Goal: Find contact information: Find contact information

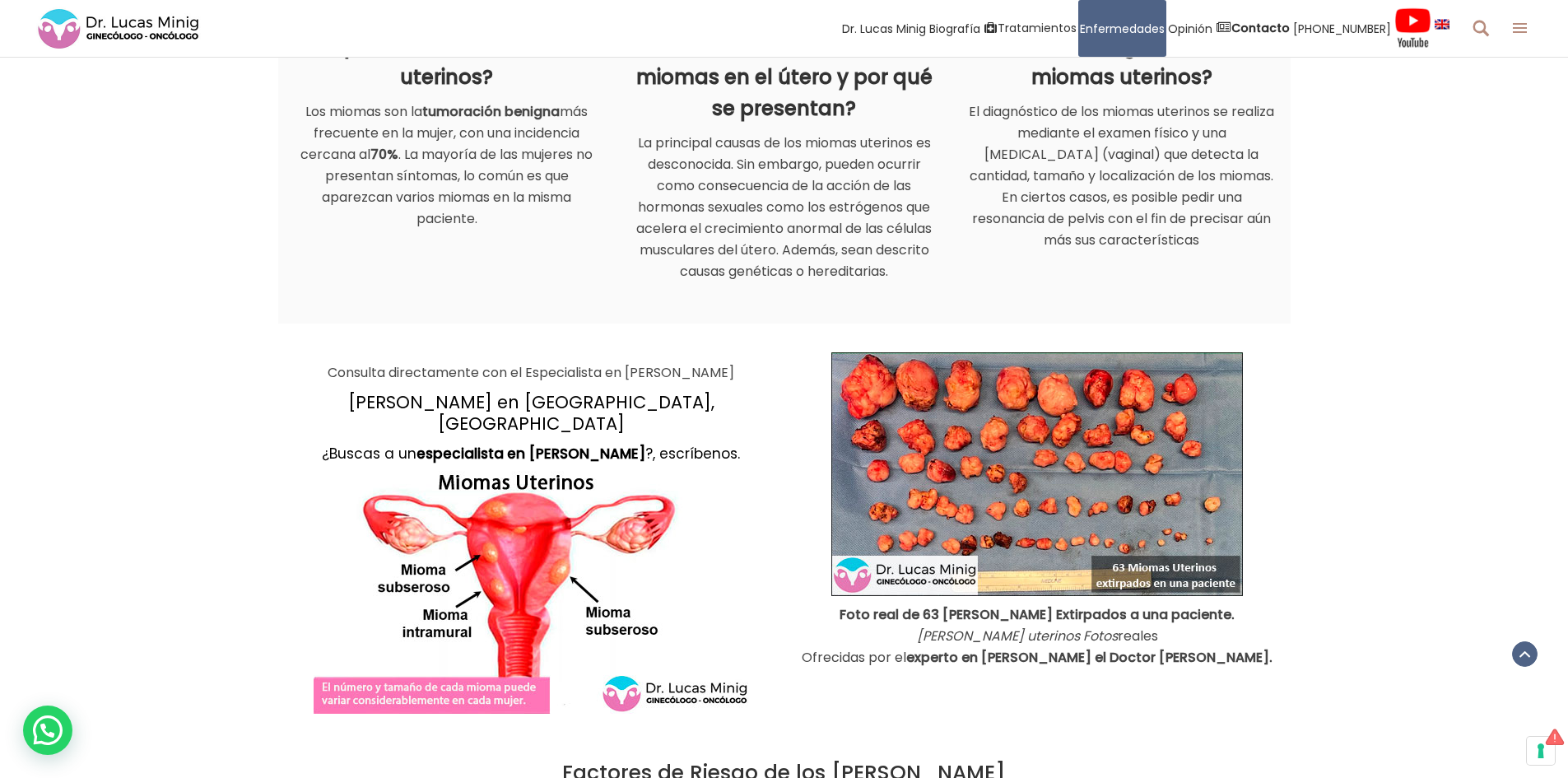
scroll to position [681, 0]
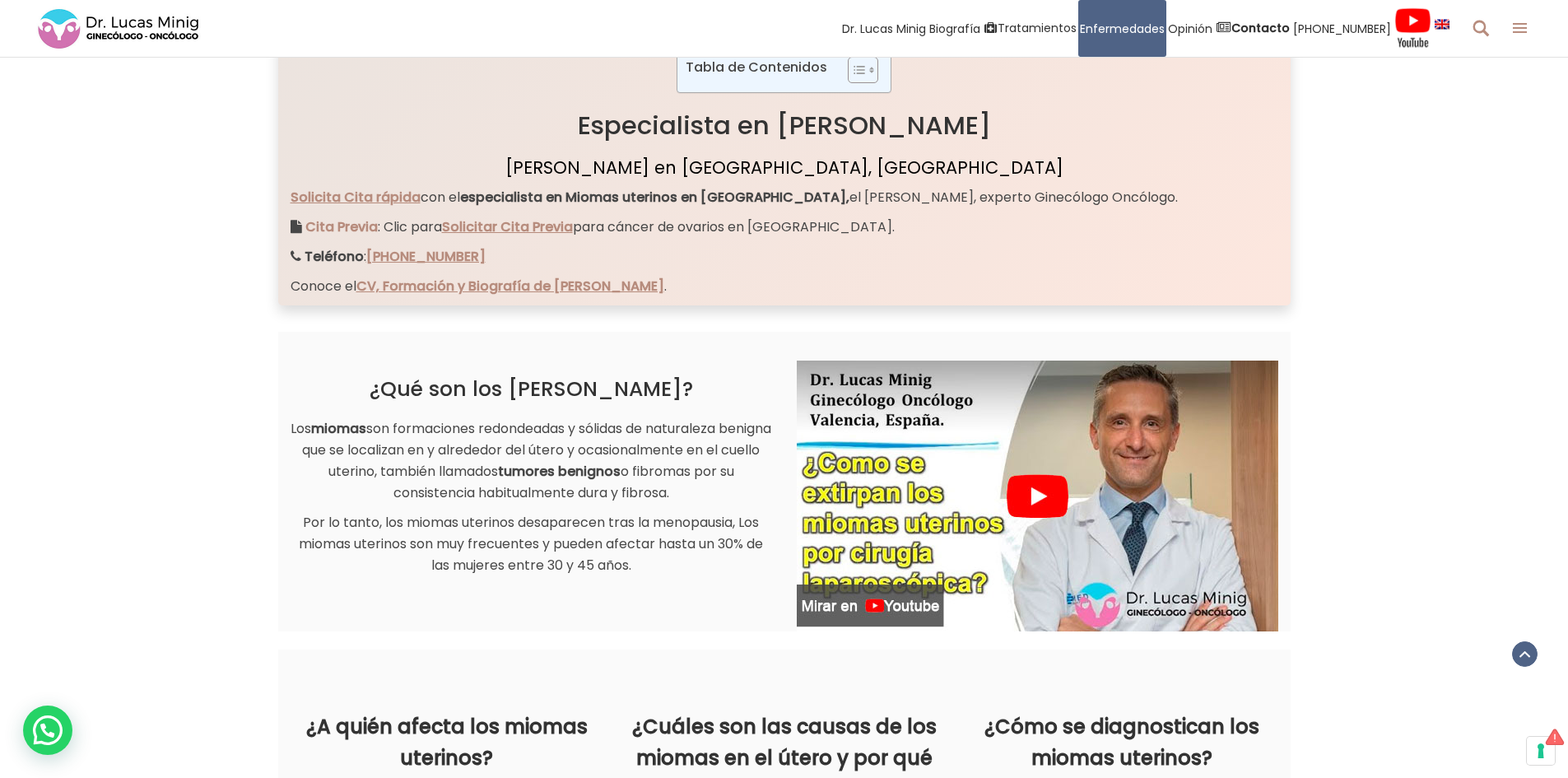
click at [1050, 488] on img at bounding box center [1037, 496] width 482 height 271
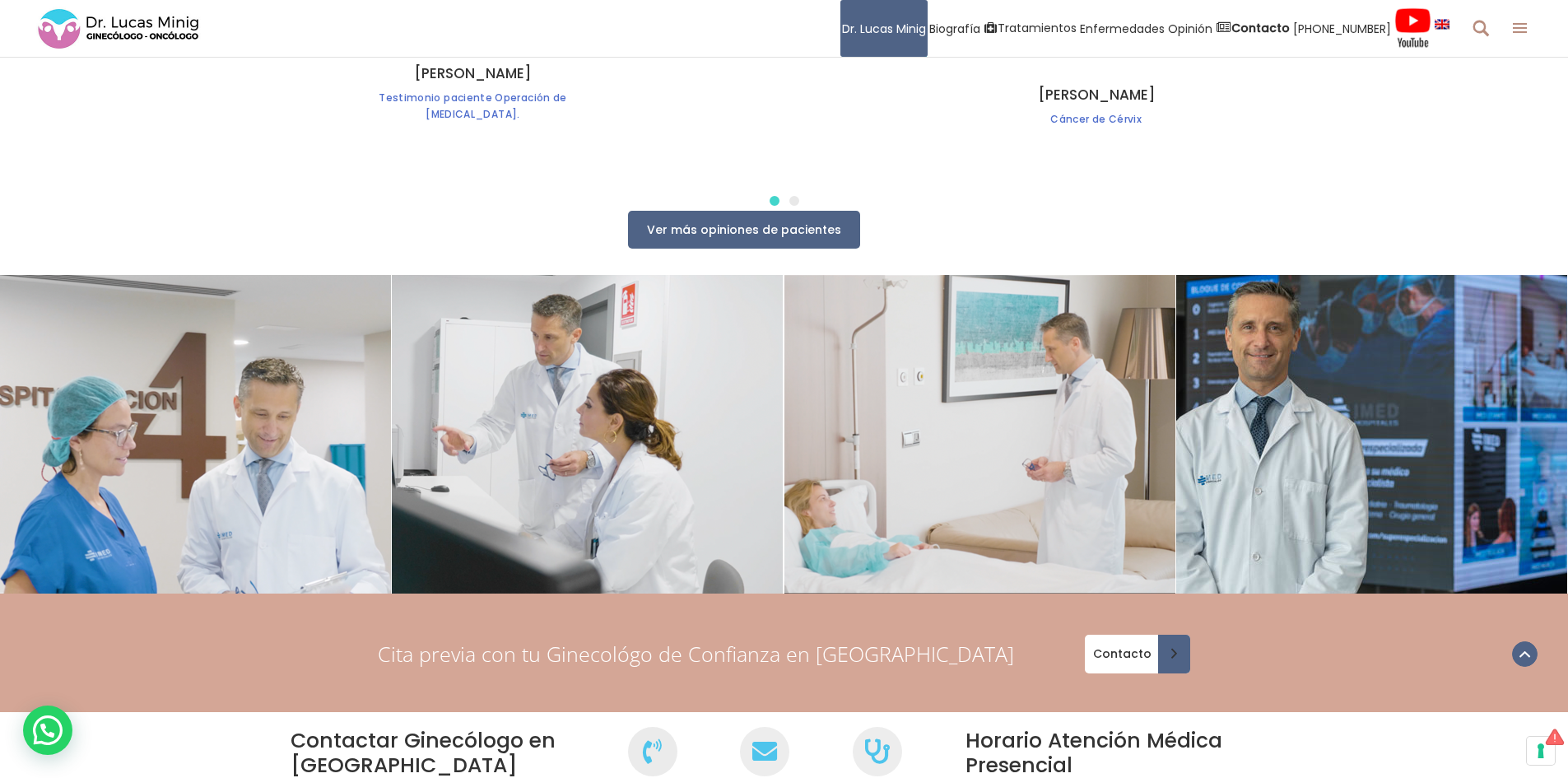
scroll to position [6806, 0]
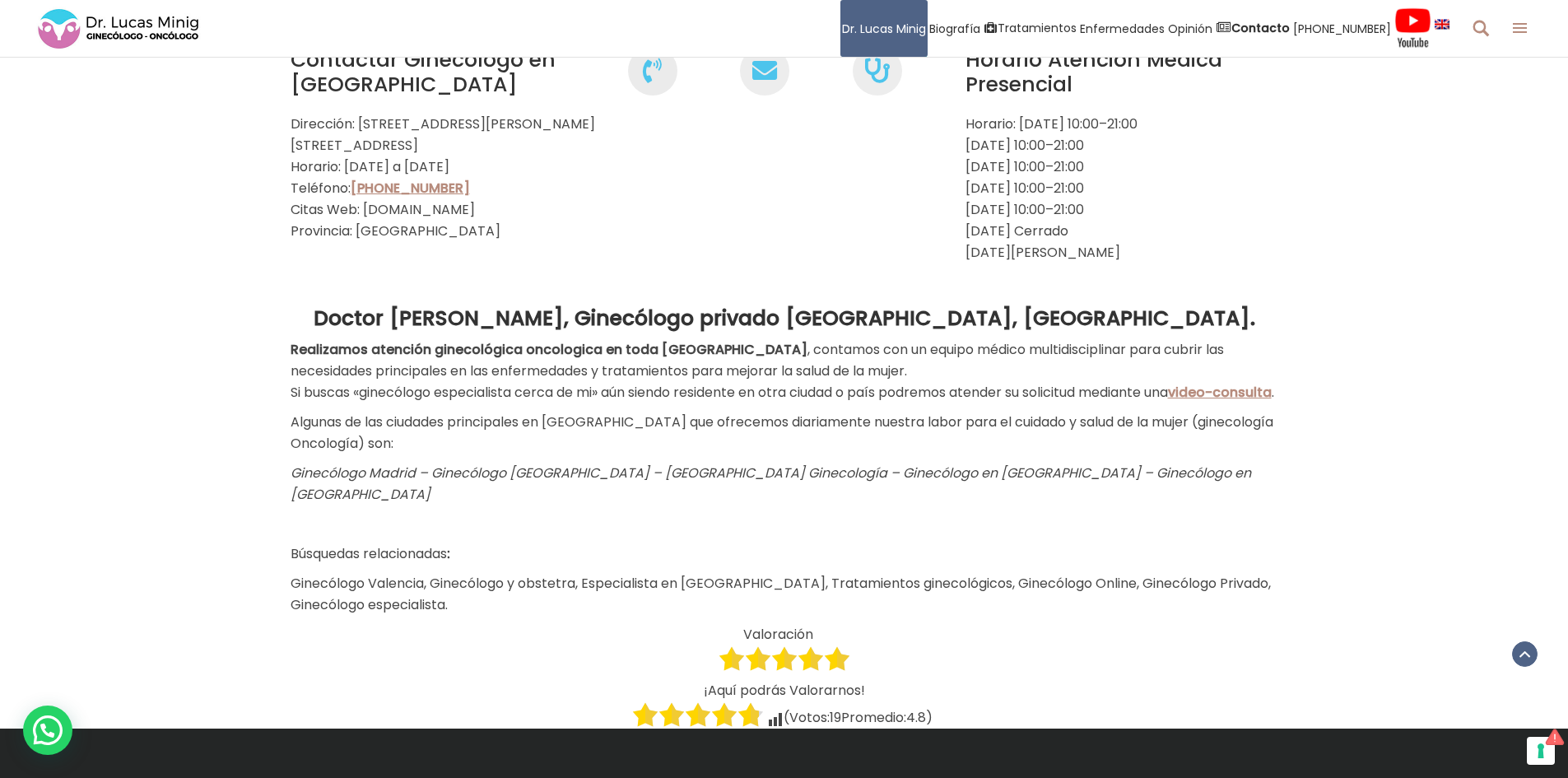
drag, startPoint x: 1025, startPoint y: 84, endPoint x: 1088, endPoint y: 85, distance: 63.0
click at [1088, 114] on p "Horario: Lunes 10:00–21:00 Martes 10:00–21:00 Miércoles 10:00–21:00 Jueves 10:0…" at bounding box center [1121, 188] width 312 height 150
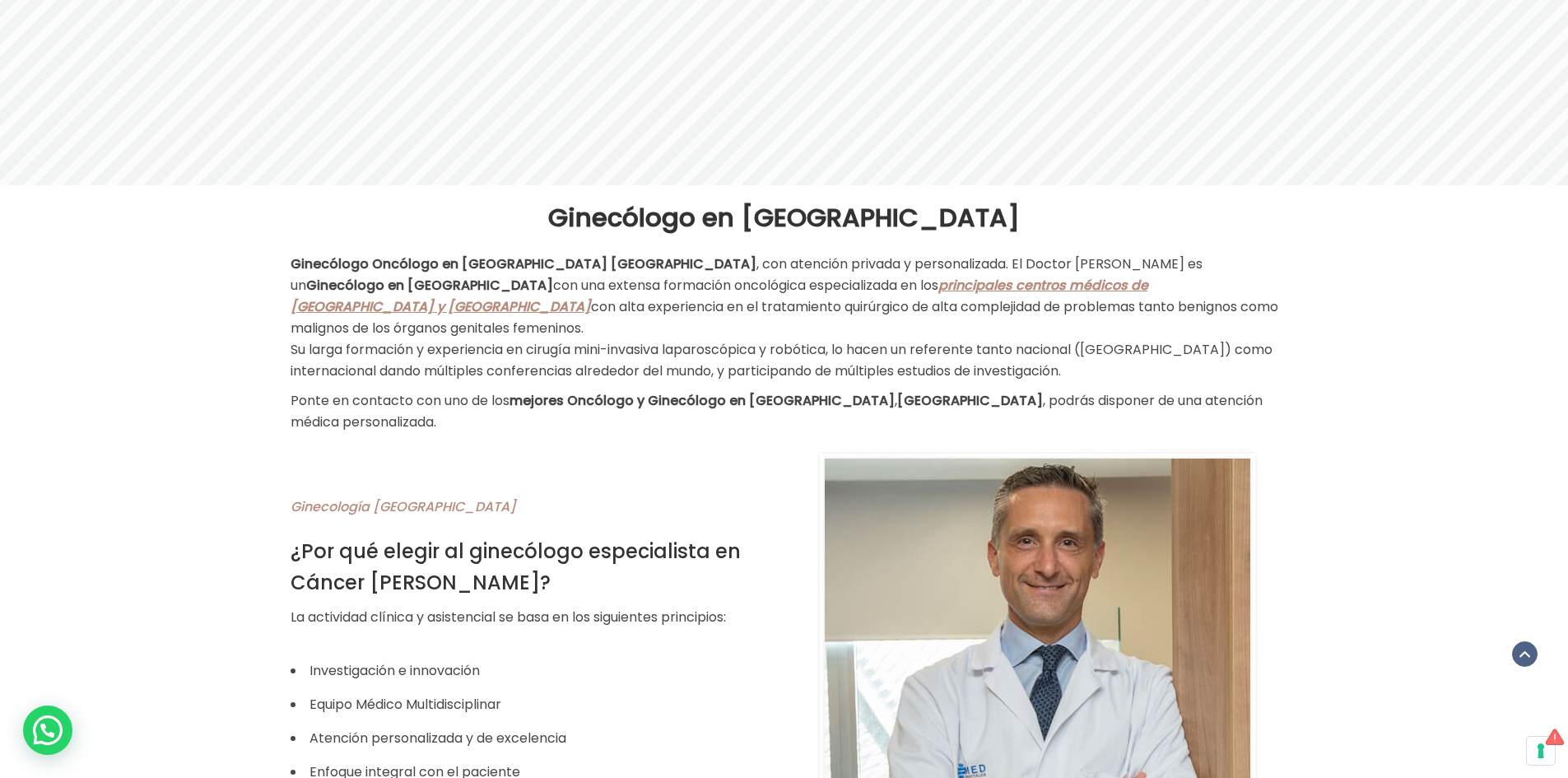
scroll to position [0, 0]
